Goal: Navigation & Orientation: Find specific page/section

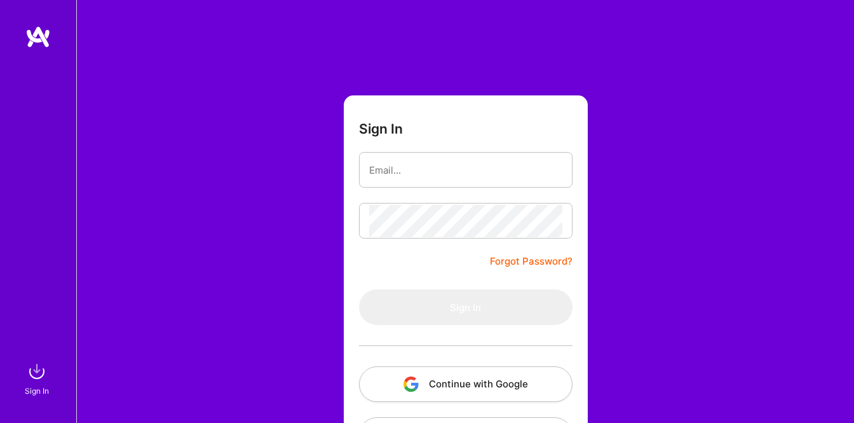
scroll to position [55, 0]
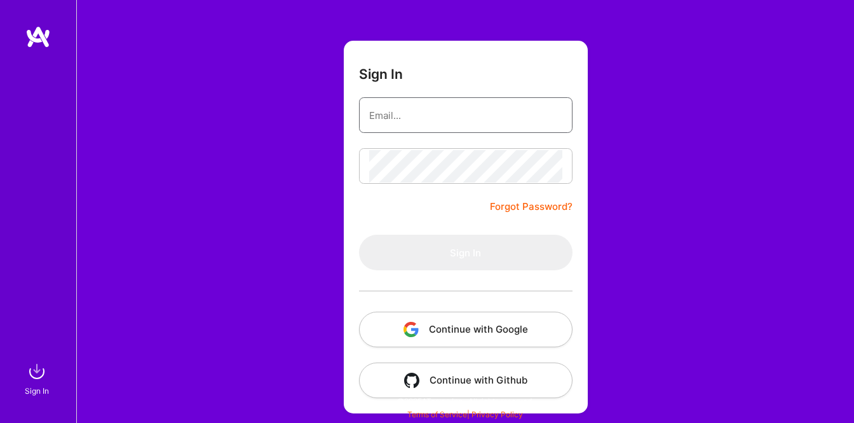
click at [445, 123] on input "email" at bounding box center [465, 115] width 193 height 32
click at [463, 316] on button "Continue with Google" at bounding box center [465, 329] width 213 height 36
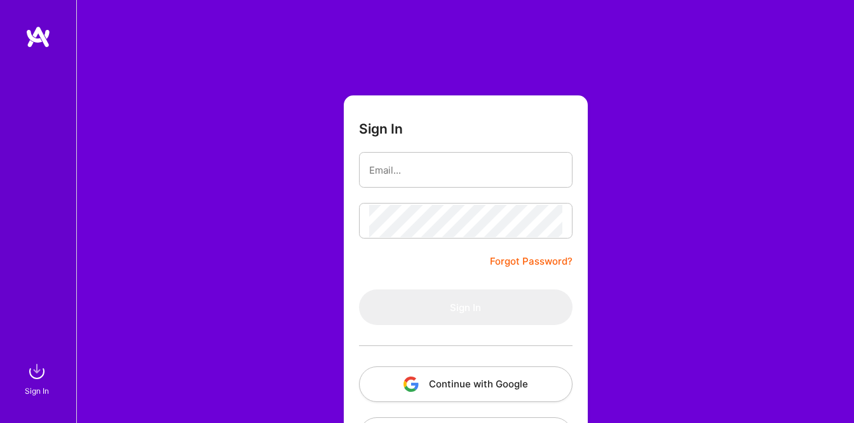
scroll to position [55, 0]
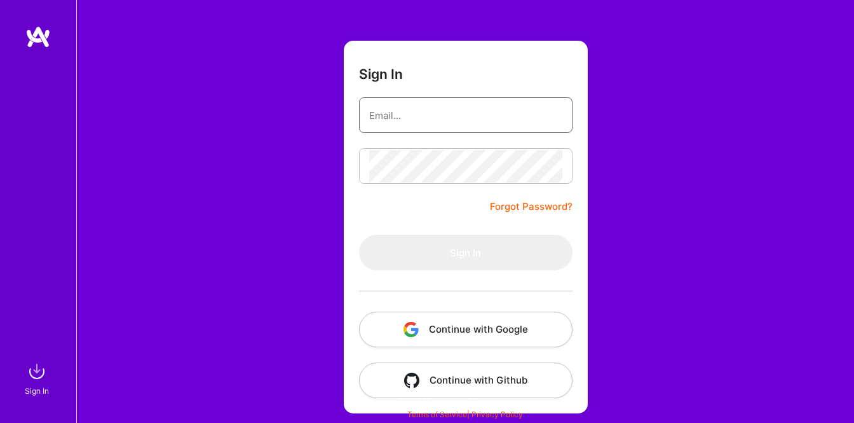
click at [412, 103] on input "email" at bounding box center [465, 115] width 193 height 32
type input "[EMAIL_ADDRESS][DOMAIN_NAME]"
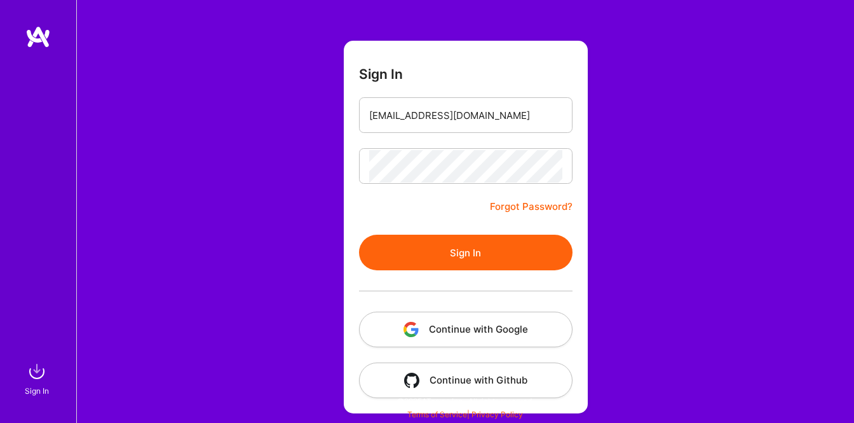
click at [481, 255] on button "Sign In" at bounding box center [465, 252] width 213 height 36
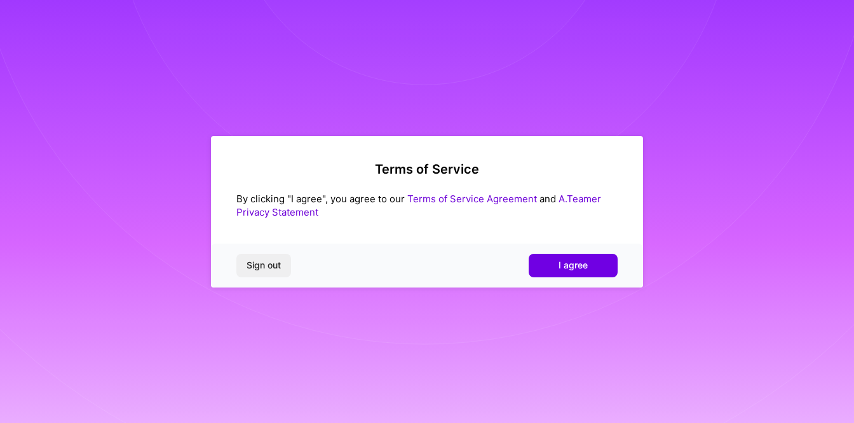
scroll to position [0, 0]
click at [571, 264] on span "I agree" at bounding box center [572, 265] width 29 height 13
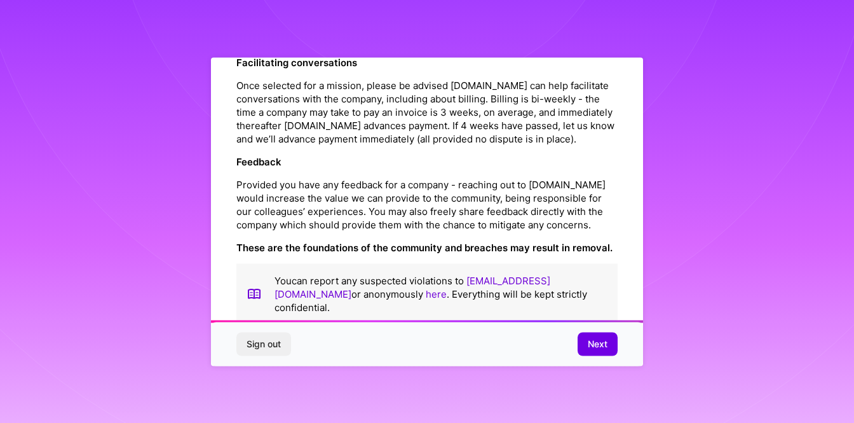
scroll to position [1439, 0]
click at [597, 341] on span "Next" at bounding box center [598, 343] width 20 height 13
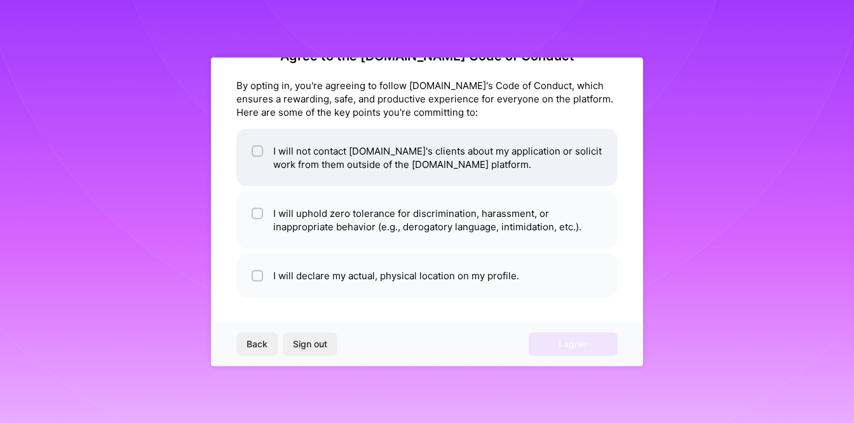
click at [416, 164] on li "I will not contact A.Team's clients about my application or solicit work from t…" at bounding box center [426, 156] width 381 height 57
checkbox input "true"
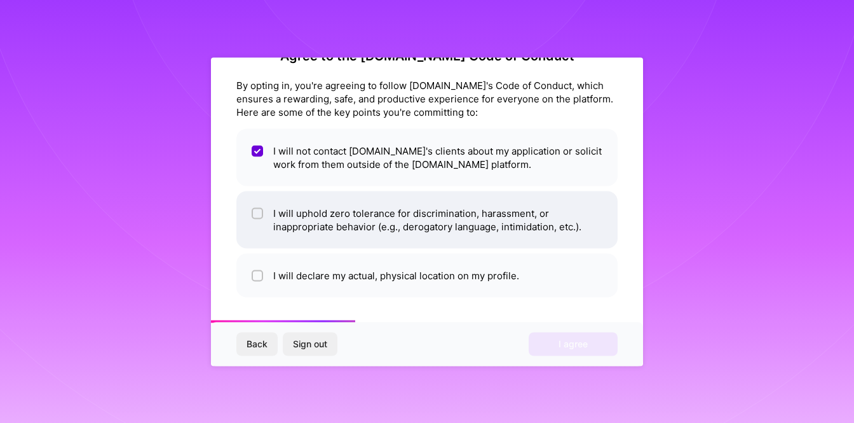
click at [425, 224] on li "I will uphold zero tolerance for discrimination, harassment, or inappropriate b…" at bounding box center [426, 219] width 381 height 57
checkbox input "true"
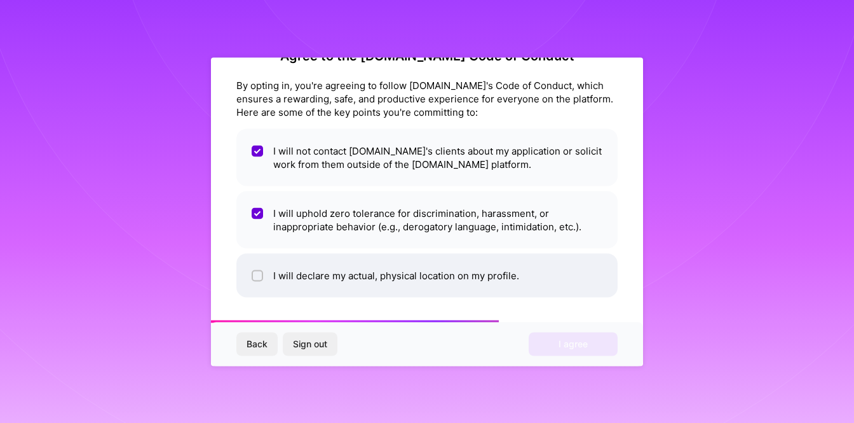
click at [451, 267] on li "I will declare my actual, physical location on my profile." at bounding box center [426, 275] width 381 height 44
checkbox input "true"
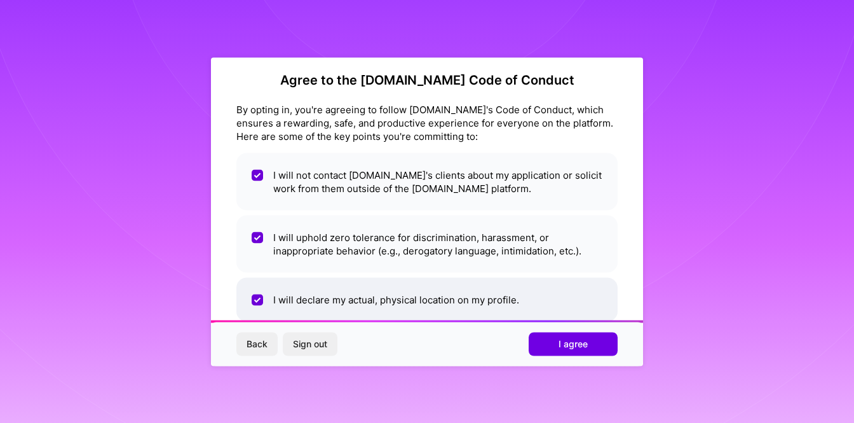
scroll to position [10, 0]
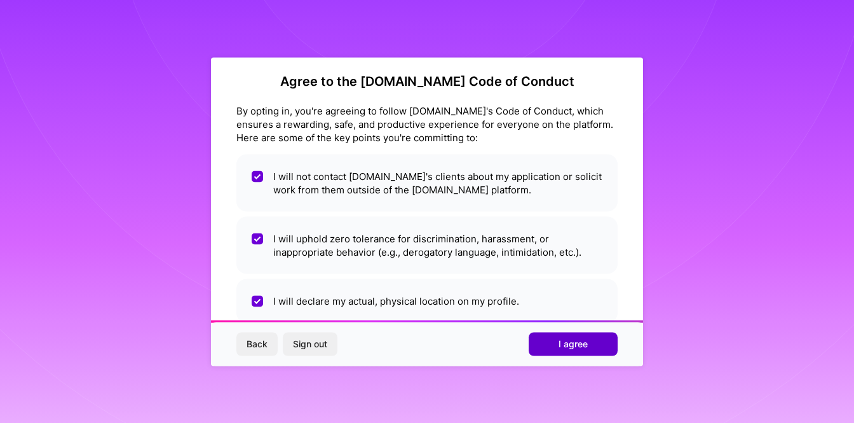
click at [588, 349] on button "I agree" at bounding box center [573, 343] width 89 height 23
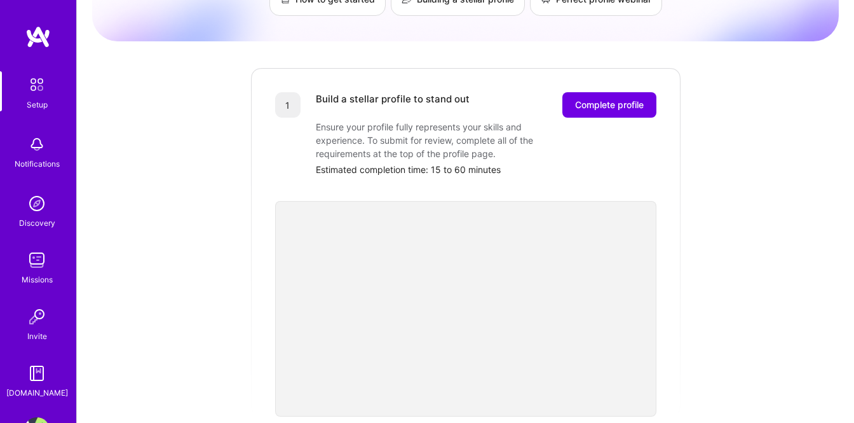
scroll to position [120, 0]
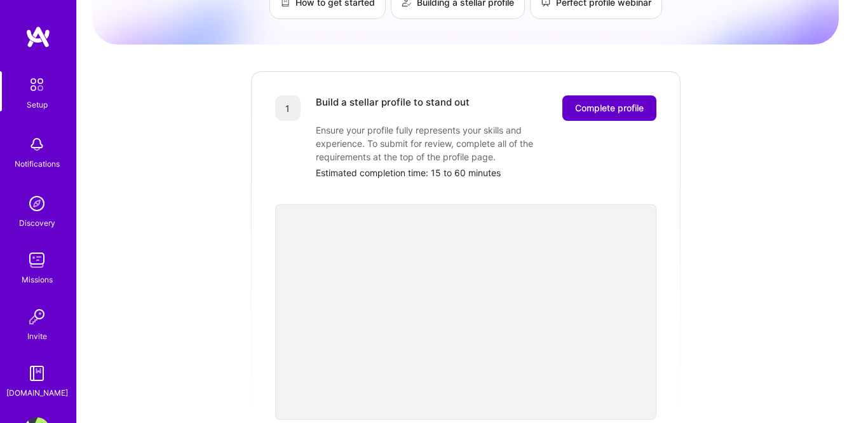
click at [621, 102] on span "Complete profile" at bounding box center [609, 108] width 69 height 13
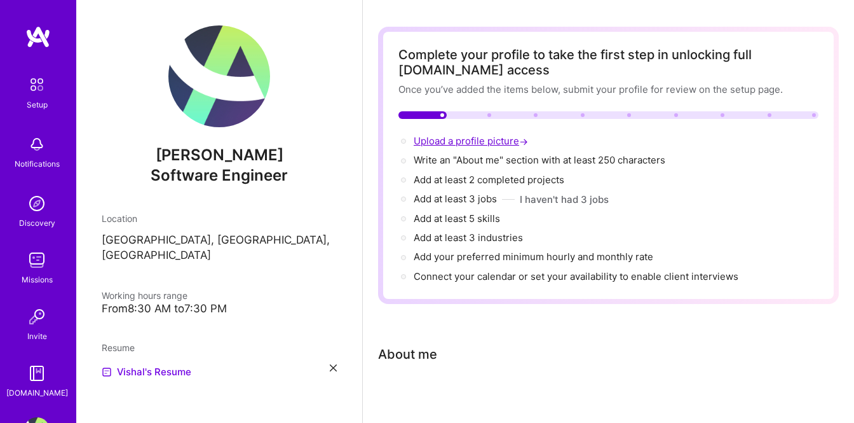
scroll to position [77, 0]
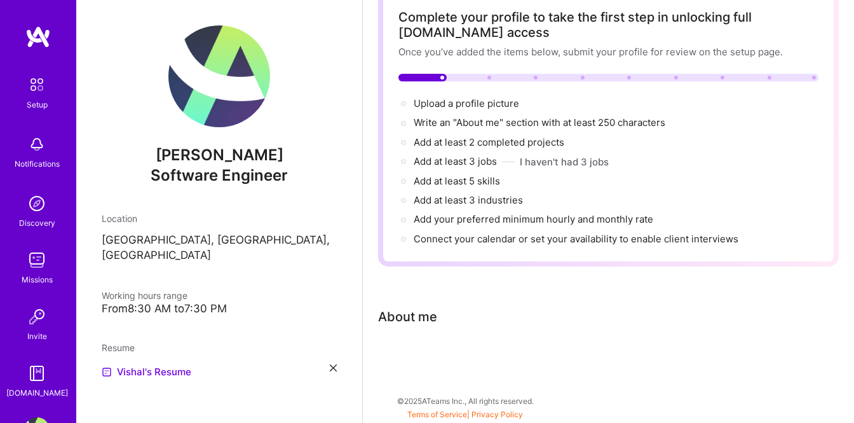
click at [43, 269] on img at bounding box center [36, 259] width 25 height 25
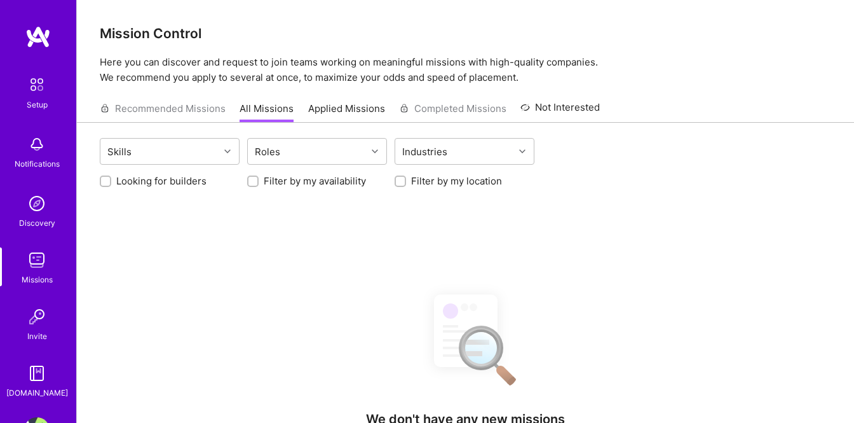
click at [40, 212] on img at bounding box center [36, 203] width 25 height 25
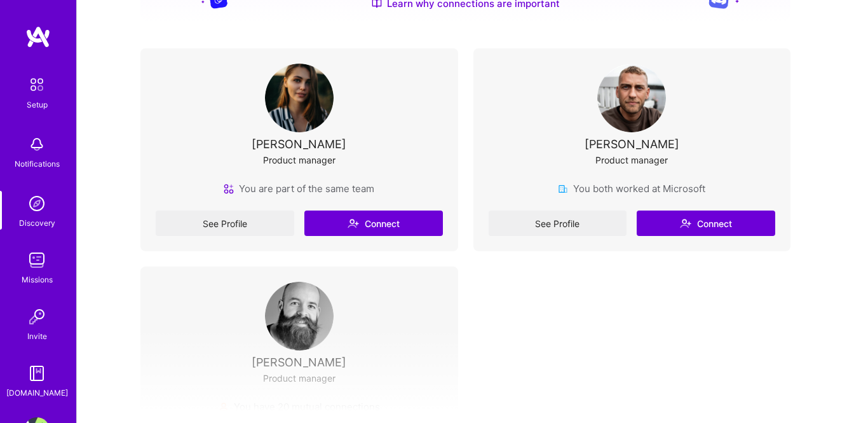
scroll to position [245, 0]
click at [583, 222] on div "See Profile Connect" at bounding box center [632, 223] width 287 height 25
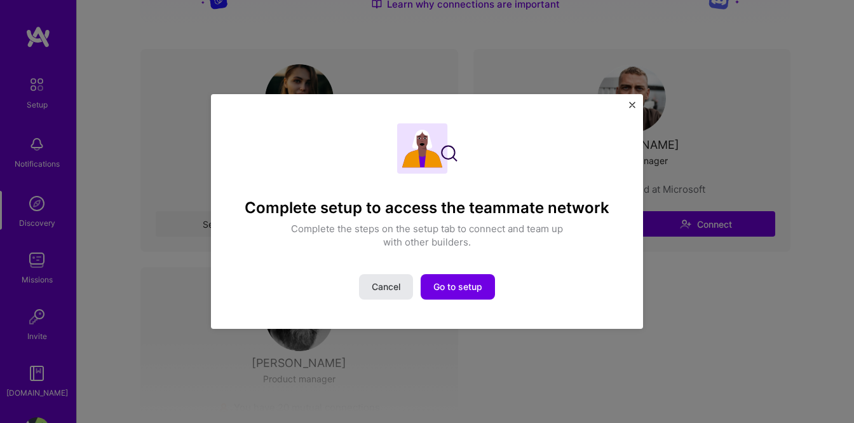
click at [383, 291] on span "Cancel" at bounding box center [386, 286] width 29 height 13
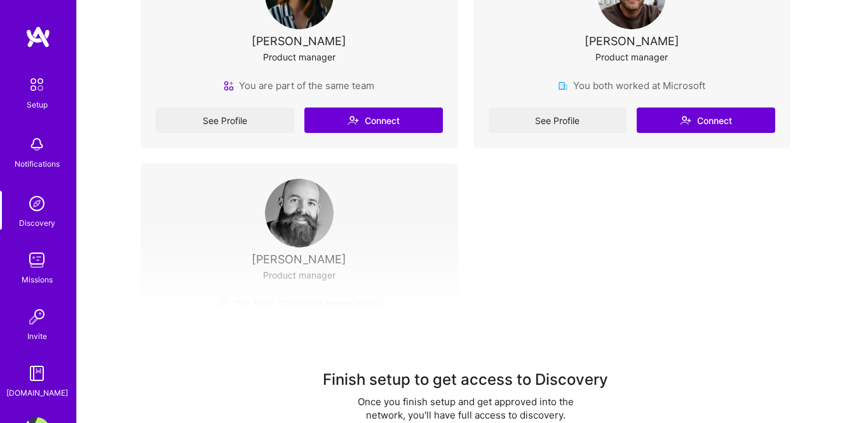
scroll to position [0, 0]
